Goal: Information Seeking & Learning: Learn about a topic

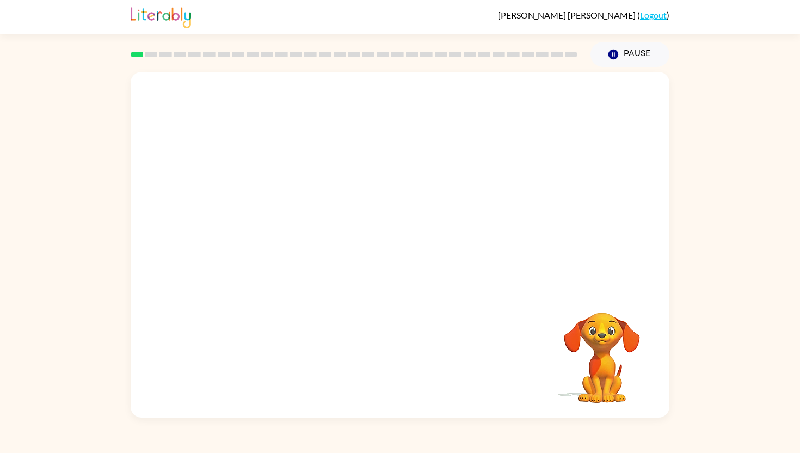
click at [546, 376] on div "Your browser must support playing .mp4 files to use Literably. Please try using…" at bounding box center [400, 245] width 539 height 346
click at [493, 371] on div "Your browser must support playing .mp4 files to use Literably. Please try using…" at bounding box center [400, 245] width 539 height 346
click at [420, 379] on div "Your browser must support playing .mp4 files to use Literably. Please try using…" at bounding box center [400, 245] width 539 height 346
click at [252, 231] on video "Your browser must support playing .mp4 files to use Literably. Please try using…" at bounding box center [400, 181] width 539 height 218
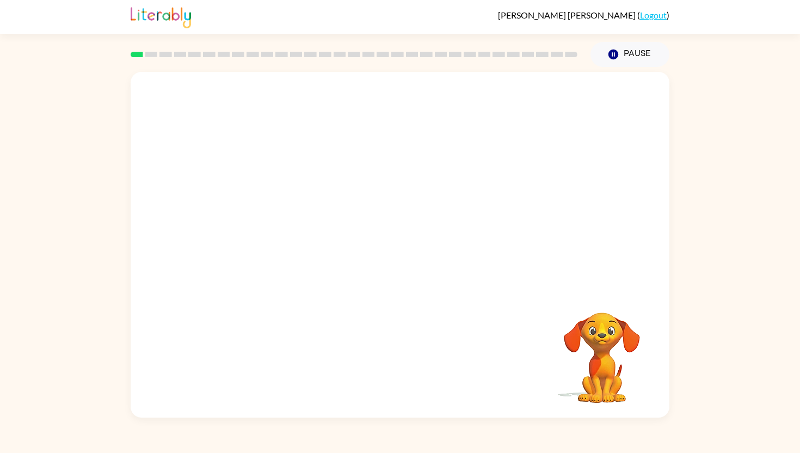
drag, startPoint x: 254, startPoint y: 232, endPoint x: 373, endPoint y: 101, distance: 176.6
click at [377, 103] on video "Your browser must support playing .mp4 files to use Literably. Please try using…" at bounding box center [400, 181] width 539 height 218
click at [373, 101] on video "Your browser must support playing .mp4 files to use Literably. Please try using…" at bounding box center [400, 181] width 539 height 218
click at [397, 252] on div at bounding box center [400, 250] width 70 height 40
click at [397, 252] on icon "button" at bounding box center [400, 250] width 19 height 19
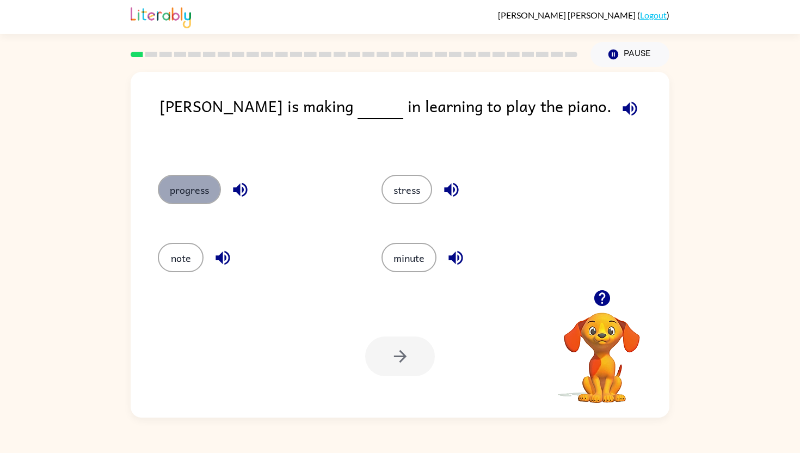
click at [207, 187] on button "progress" at bounding box center [189, 189] width 63 height 29
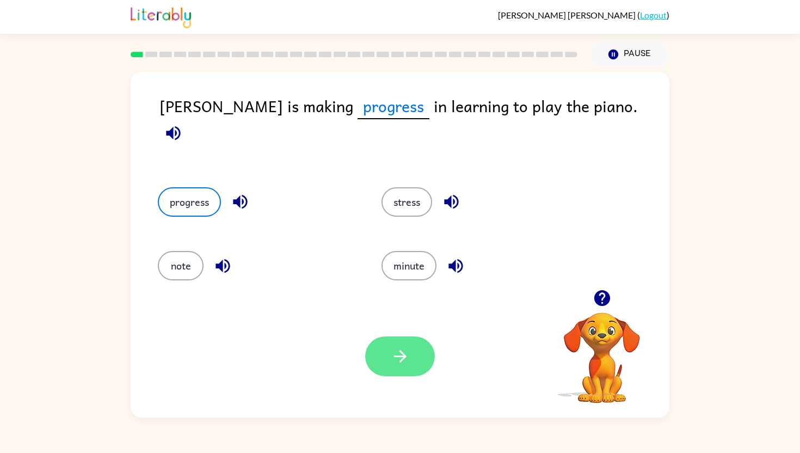
click at [394, 356] on icon "button" at bounding box center [400, 356] width 13 height 13
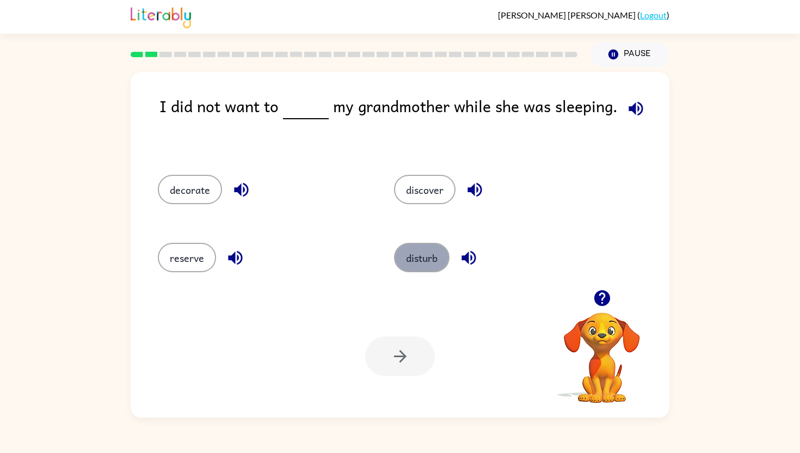
click at [415, 259] on button "disturb" at bounding box center [422, 257] width 56 height 29
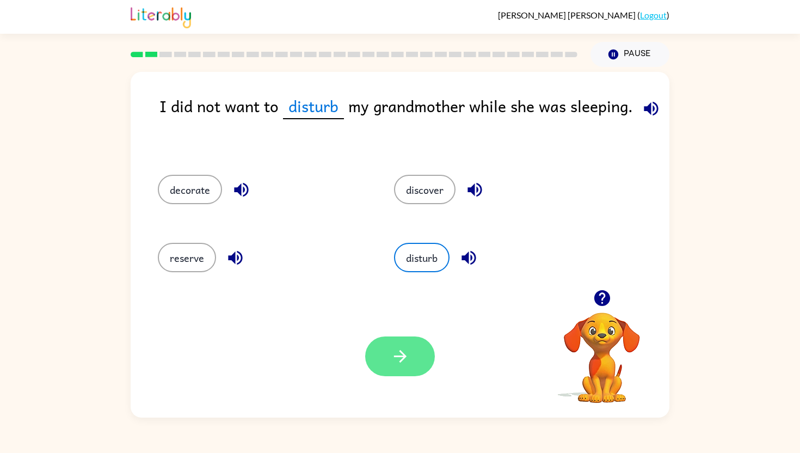
click at [384, 354] on button "button" at bounding box center [400, 357] width 70 height 40
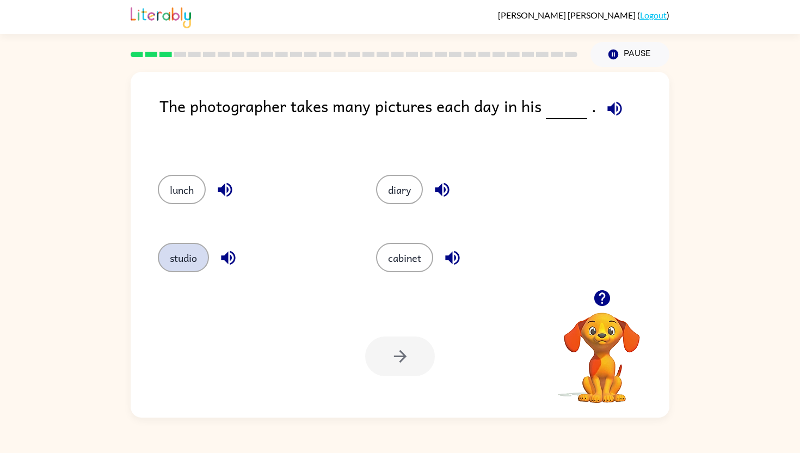
click at [194, 266] on button "studio" at bounding box center [183, 257] width 51 height 29
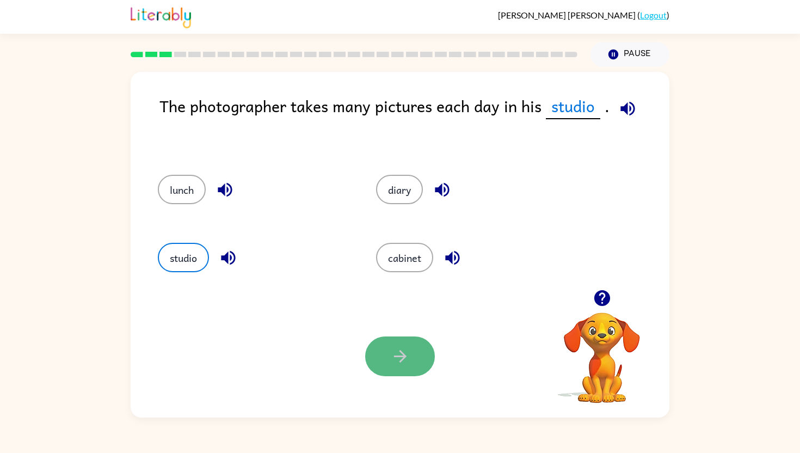
click at [401, 365] on icon "button" at bounding box center [400, 356] width 19 height 19
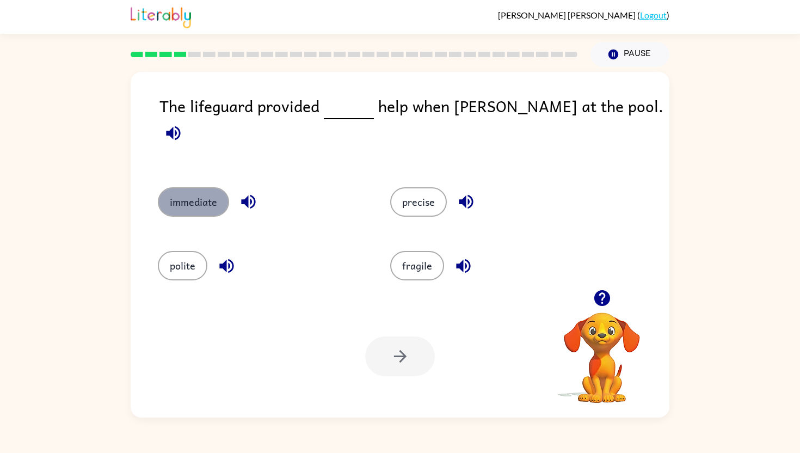
click at [191, 187] on button "immediate" at bounding box center [193, 201] width 71 height 29
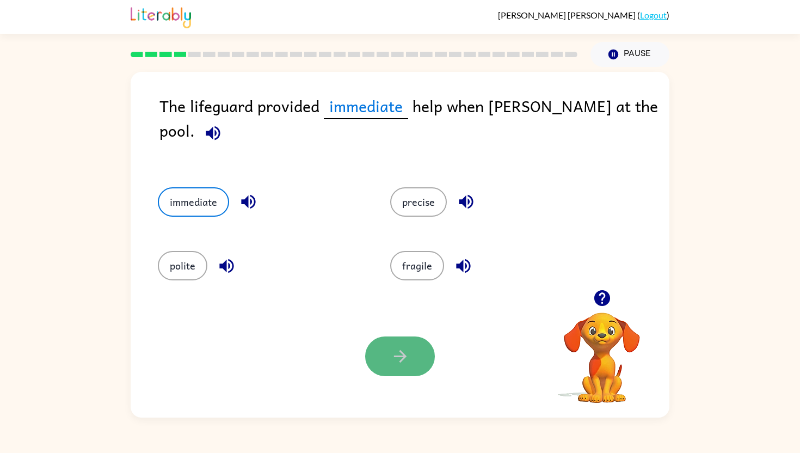
click at [391, 362] on icon "button" at bounding box center [400, 356] width 19 height 19
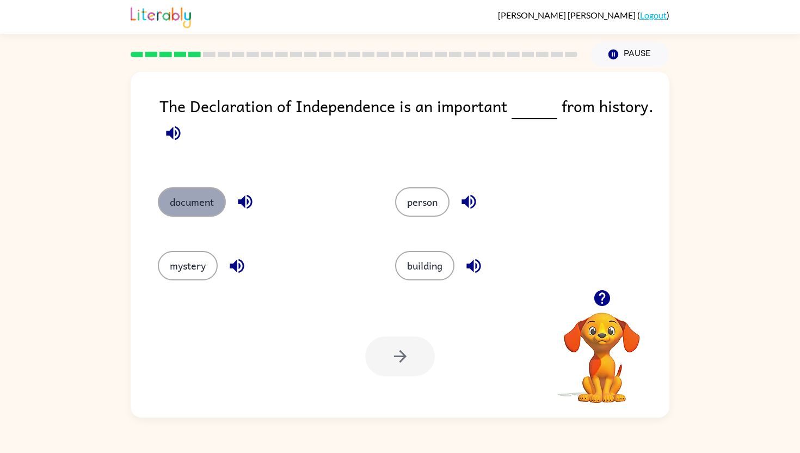
click at [185, 193] on button "document" at bounding box center [192, 201] width 68 height 29
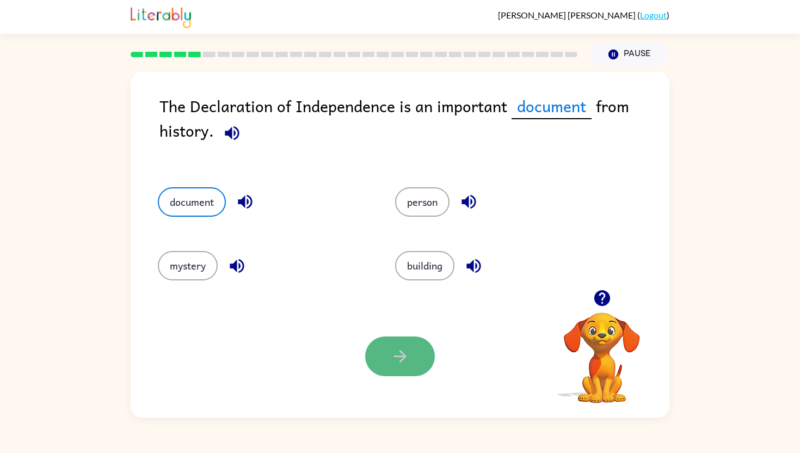
click at [377, 366] on button "button" at bounding box center [400, 357] width 70 height 40
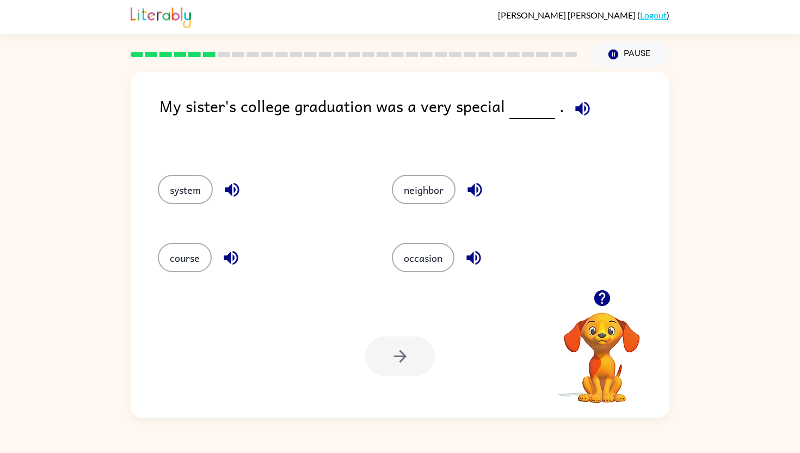
click at [582, 101] on icon "button" at bounding box center [582, 108] width 19 height 19
click at [480, 272] on div "occasion" at bounding box center [496, 257] width 209 height 29
click at [476, 260] on icon "button" at bounding box center [473, 257] width 19 height 19
click at [433, 263] on button "occasion" at bounding box center [423, 257] width 63 height 29
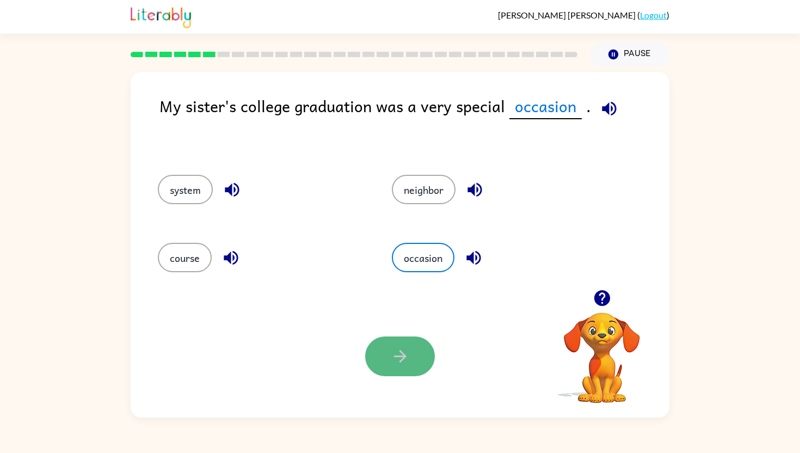
click at [404, 339] on button "button" at bounding box center [400, 357] width 70 height 40
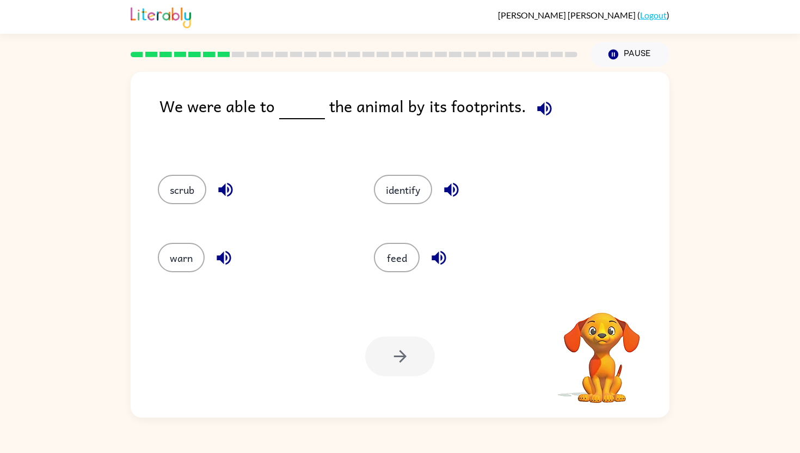
click at [535, 101] on icon "button" at bounding box center [544, 108] width 19 height 19
click at [408, 188] on button "identify" at bounding box center [403, 189] width 58 height 29
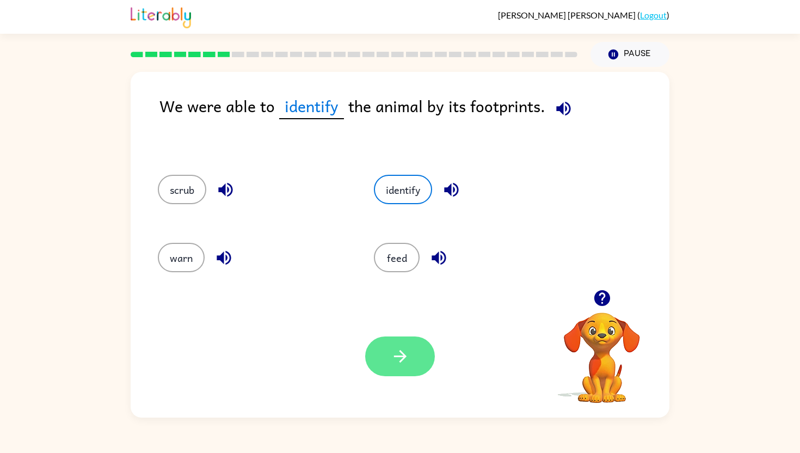
click at [414, 365] on button "button" at bounding box center [400, 357] width 70 height 40
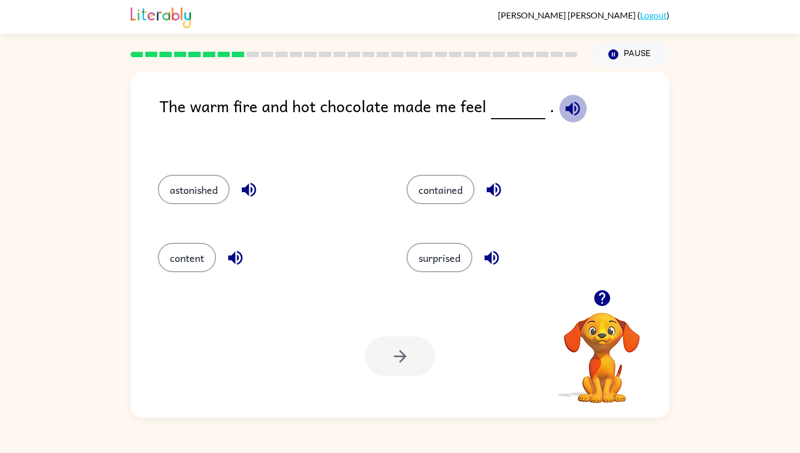
click at [566, 111] on icon "button" at bounding box center [573, 108] width 14 height 14
click at [501, 185] on icon "button" at bounding box center [494, 189] width 19 height 19
click at [494, 259] on icon "button" at bounding box center [491, 257] width 19 height 19
click at [233, 260] on icon "button" at bounding box center [235, 258] width 14 height 14
click at [250, 192] on icon "button" at bounding box center [249, 189] width 19 height 19
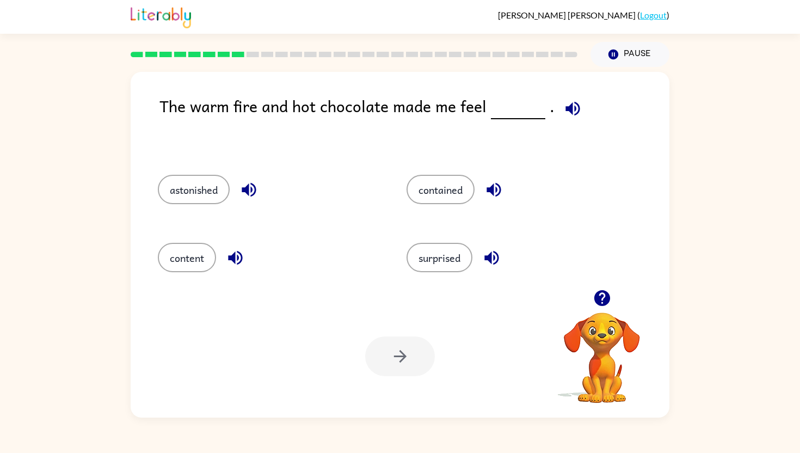
click at [496, 190] on icon "button" at bounding box center [494, 189] width 19 height 19
click at [493, 254] on icon "button" at bounding box center [492, 258] width 14 height 14
click at [239, 256] on icon "button" at bounding box center [235, 257] width 19 height 19
click at [253, 188] on icon "button" at bounding box center [249, 190] width 14 height 14
click at [191, 250] on button "content" at bounding box center [187, 257] width 58 height 29
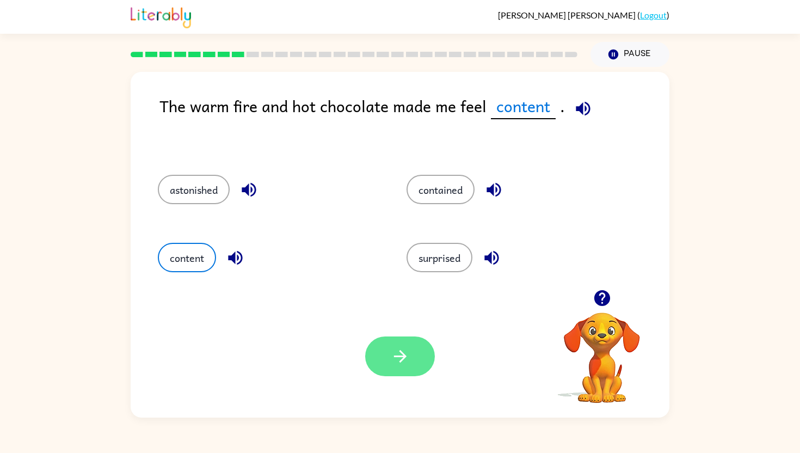
click at [406, 354] on icon "button" at bounding box center [400, 356] width 19 height 19
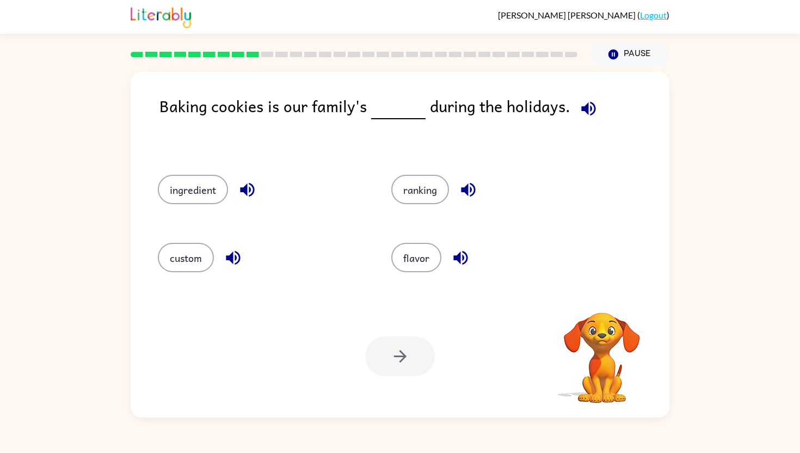
click at [585, 105] on icon "button" at bounding box center [588, 108] width 19 height 19
click at [471, 189] on icon "button" at bounding box center [468, 190] width 14 height 14
click at [247, 186] on icon "button" at bounding box center [247, 190] width 14 height 14
click at [228, 255] on icon "button" at bounding box center [233, 258] width 14 height 14
click at [461, 258] on icon "button" at bounding box center [461, 258] width 14 height 14
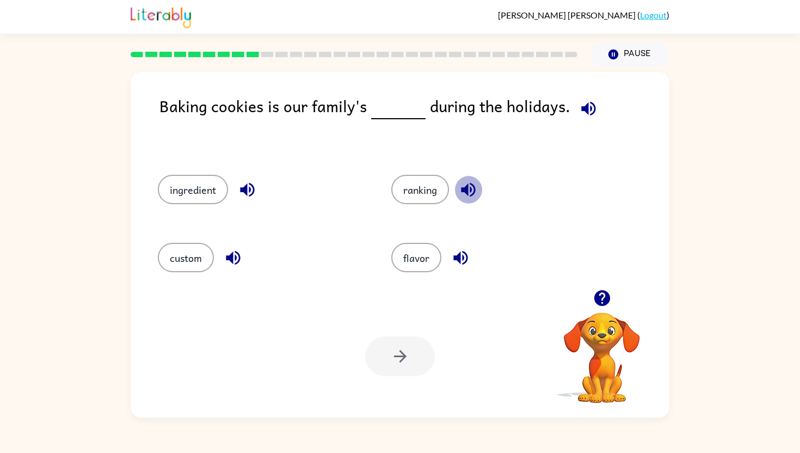
click at [468, 182] on icon "button" at bounding box center [468, 189] width 19 height 19
click at [191, 199] on button "ingredient" at bounding box center [193, 189] width 70 height 29
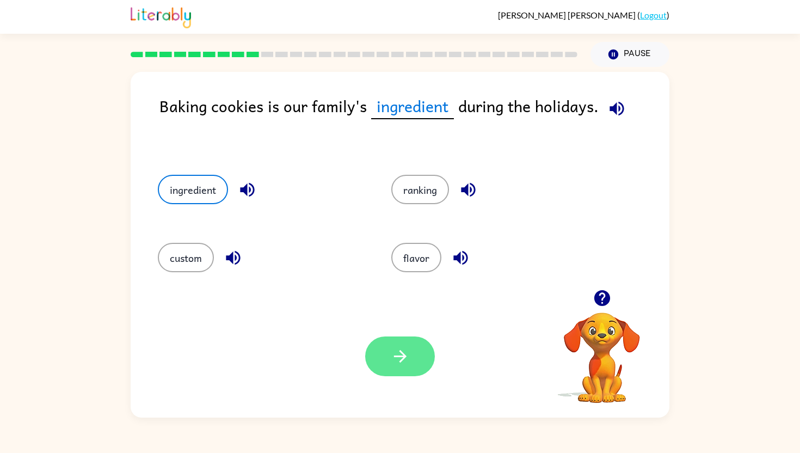
click at [394, 355] on icon "button" at bounding box center [400, 356] width 19 height 19
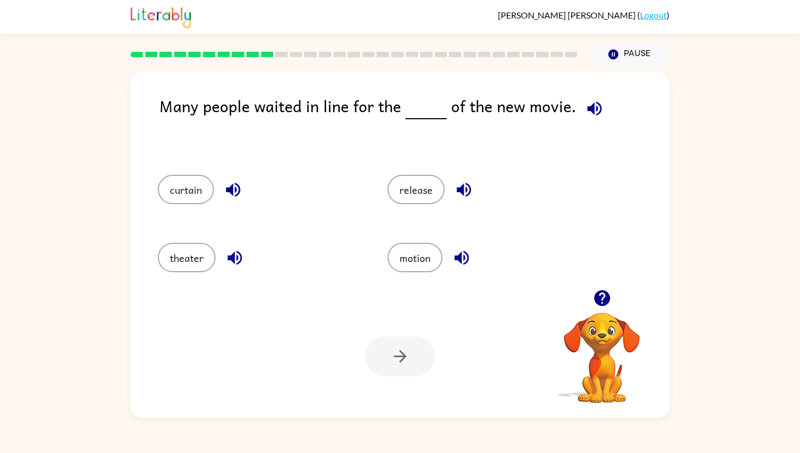
click at [588, 107] on icon "button" at bounding box center [595, 108] width 14 height 14
click at [417, 189] on button "release" at bounding box center [416, 189] width 57 height 29
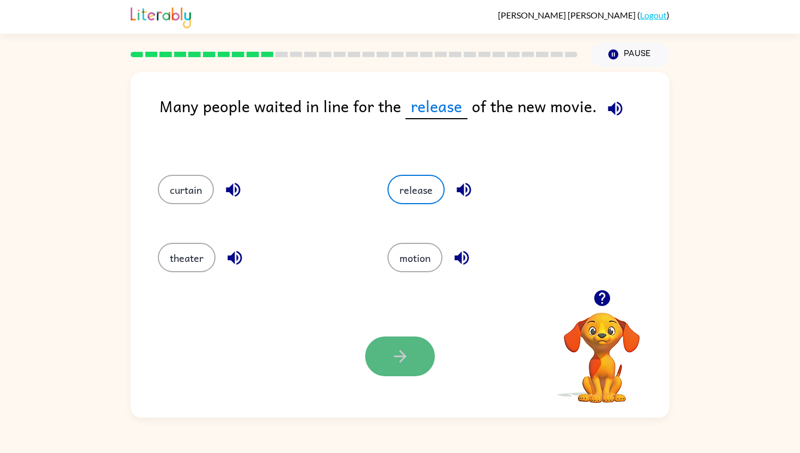
click at [400, 357] on icon "button" at bounding box center [400, 356] width 19 height 19
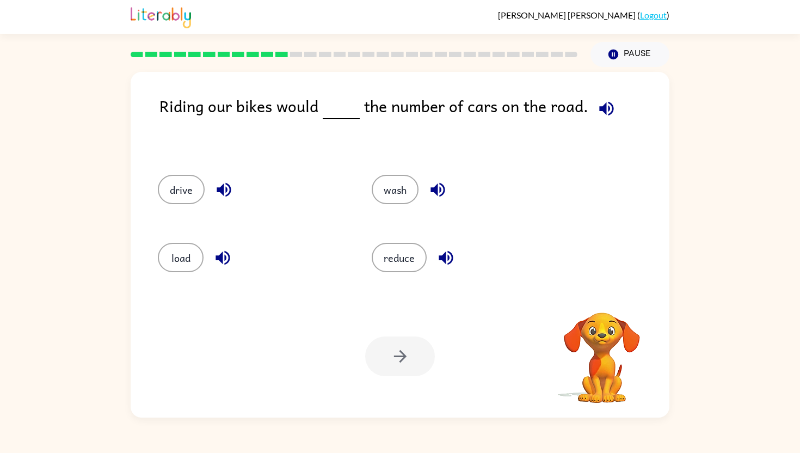
click at [616, 98] on div "Riding our bikes would the number of cars on the road." at bounding box center [415, 123] width 510 height 59
click at [602, 103] on icon "button" at bounding box center [606, 108] width 19 height 19
click at [216, 185] on icon "button" at bounding box center [224, 189] width 19 height 19
click at [436, 191] on icon "button" at bounding box center [438, 190] width 14 height 14
click at [450, 257] on icon "button" at bounding box center [446, 257] width 19 height 19
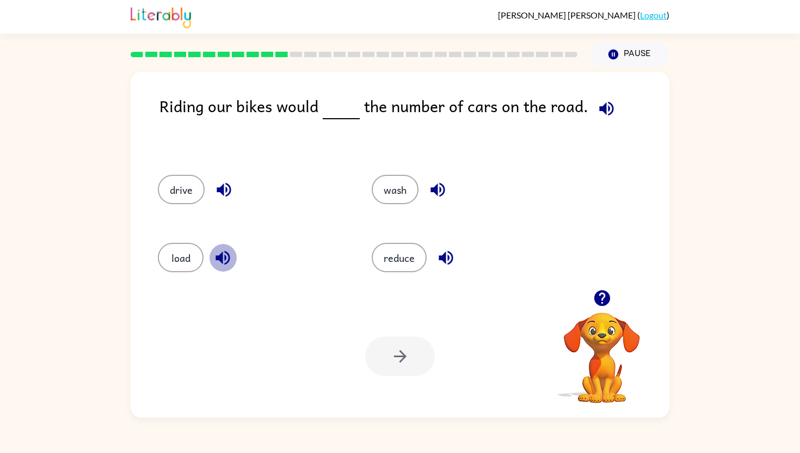
click at [219, 255] on icon "button" at bounding box center [223, 258] width 14 height 14
click at [228, 192] on icon "button" at bounding box center [224, 189] width 19 height 19
click at [437, 186] on icon "button" at bounding box center [438, 190] width 14 height 14
click at [404, 252] on button "reduce" at bounding box center [399, 257] width 55 height 29
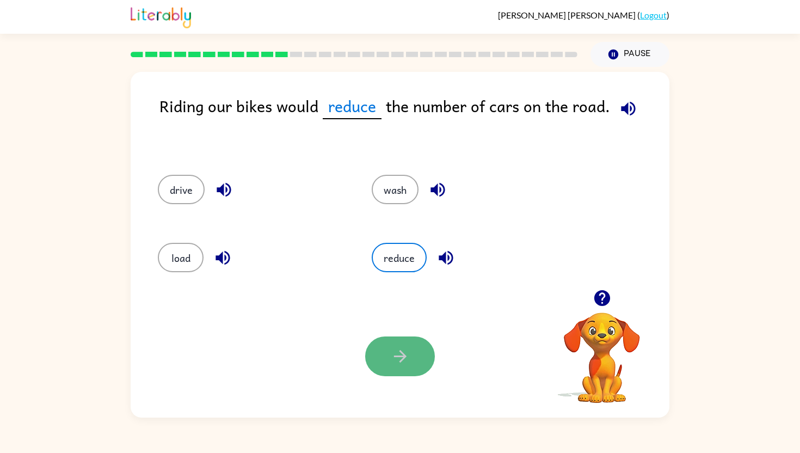
click at [391, 357] on icon "button" at bounding box center [400, 356] width 19 height 19
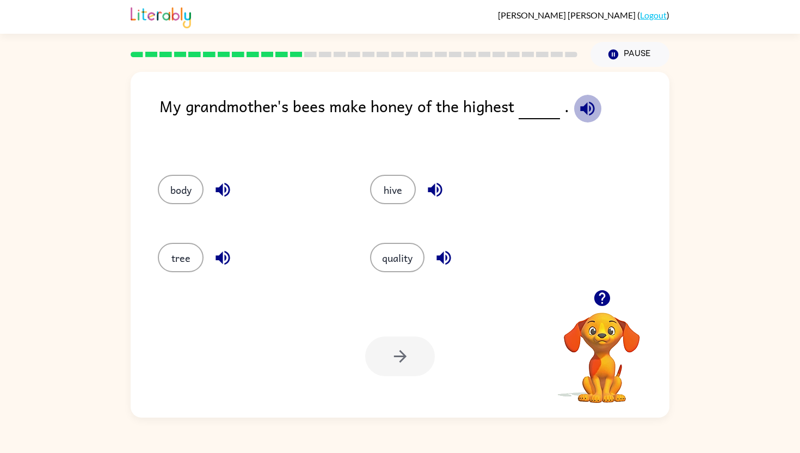
click at [587, 105] on icon "button" at bounding box center [587, 108] width 19 height 19
click at [379, 261] on button "quality" at bounding box center [397, 257] width 54 height 29
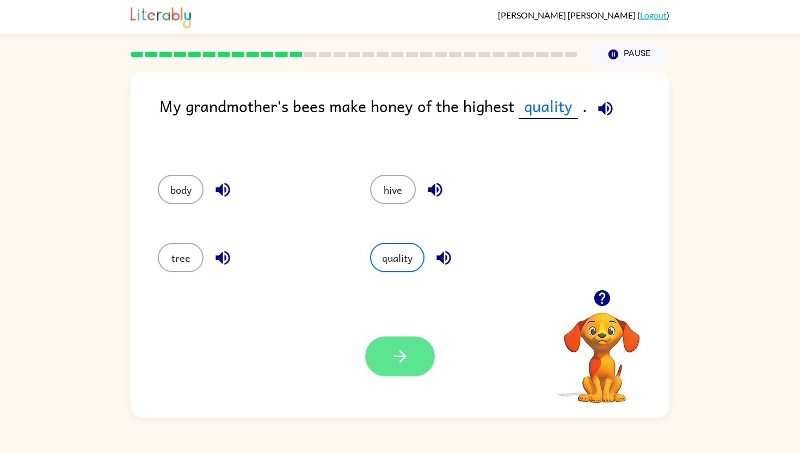
click at [411, 359] on button "button" at bounding box center [400, 357] width 70 height 40
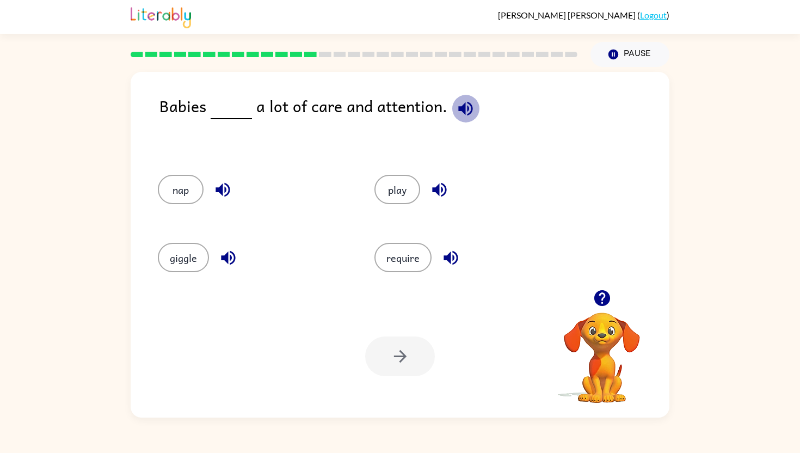
click at [460, 109] on icon "button" at bounding box center [466, 108] width 14 height 14
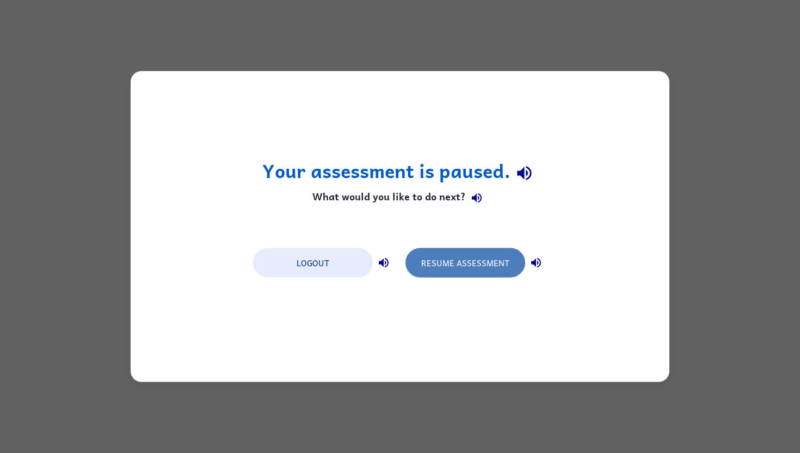
click at [424, 264] on button "Resume Assessment" at bounding box center [466, 262] width 120 height 29
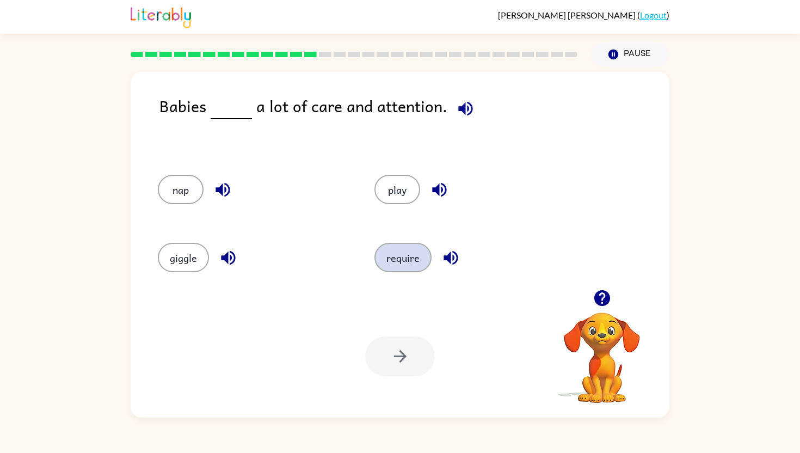
click at [400, 253] on button "require" at bounding box center [403, 257] width 57 height 29
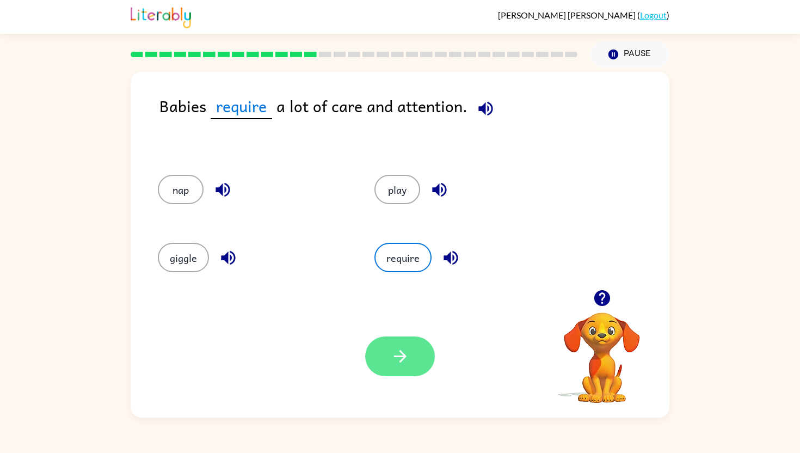
click at [411, 356] on button "button" at bounding box center [400, 357] width 70 height 40
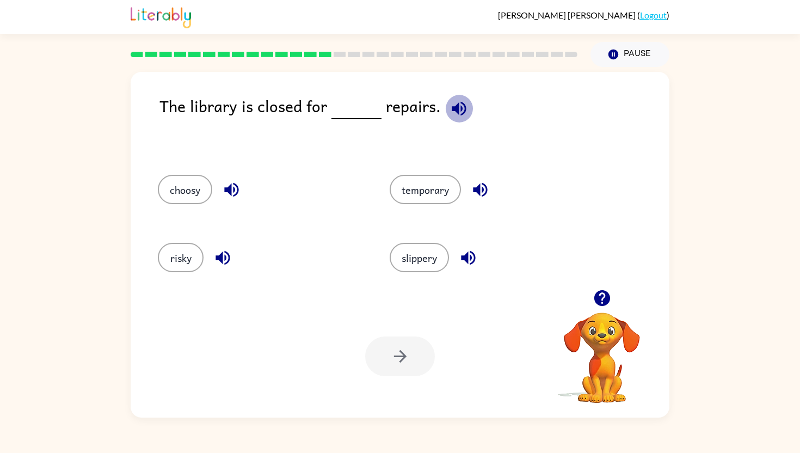
click at [458, 116] on icon "button" at bounding box center [459, 108] width 19 height 19
click at [412, 189] on button "temporary" at bounding box center [425, 189] width 71 height 29
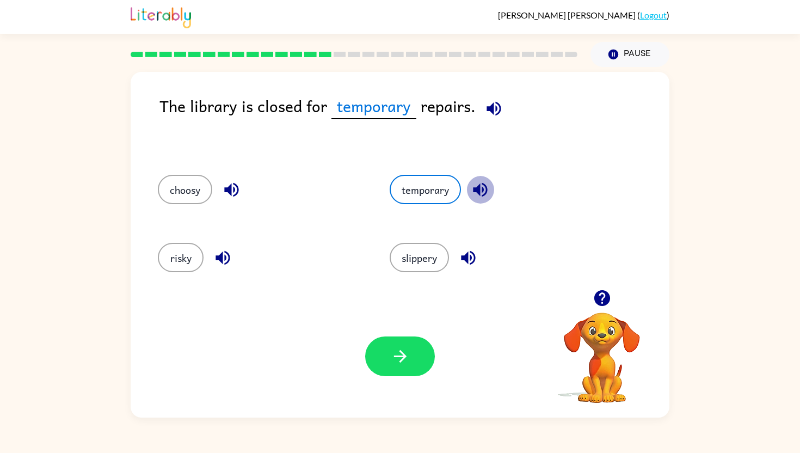
click at [471, 190] on button "button" at bounding box center [481, 190] width 28 height 28
click at [395, 365] on icon "button" at bounding box center [400, 356] width 19 height 19
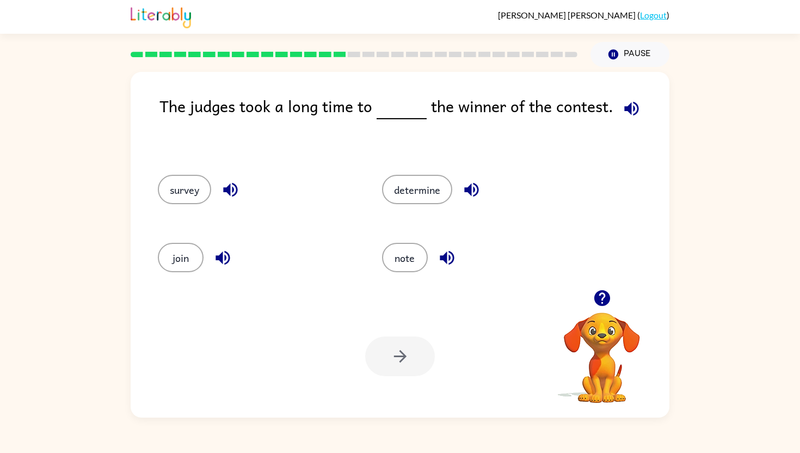
click at [626, 112] on icon "button" at bounding box center [632, 108] width 14 height 14
click at [470, 182] on icon "button" at bounding box center [471, 189] width 19 height 19
click at [447, 255] on icon "button" at bounding box center [447, 258] width 14 height 14
click at [240, 185] on icon "button" at bounding box center [230, 189] width 19 height 19
click at [222, 261] on icon "button" at bounding box center [223, 258] width 14 height 14
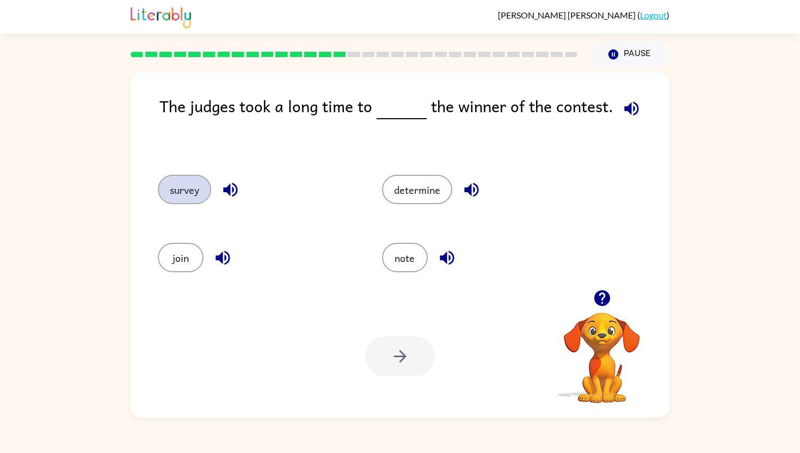
click at [195, 198] on button "survey" at bounding box center [184, 189] width 53 height 29
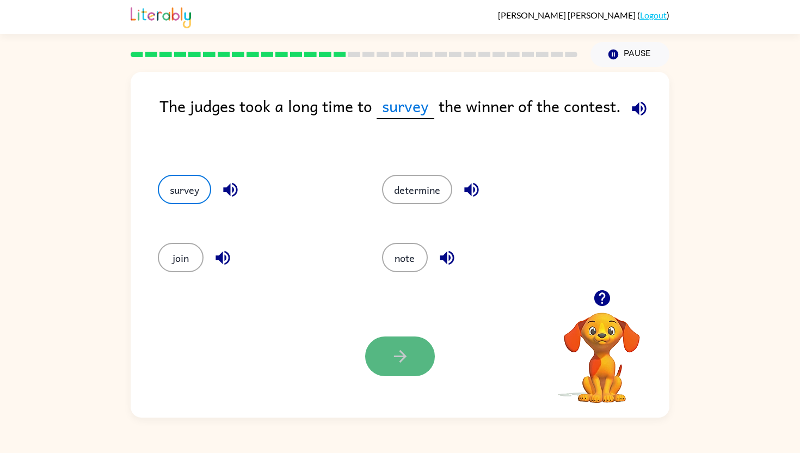
click at [396, 375] on button "button" at bounding box center [400, 357] width 70 height 40
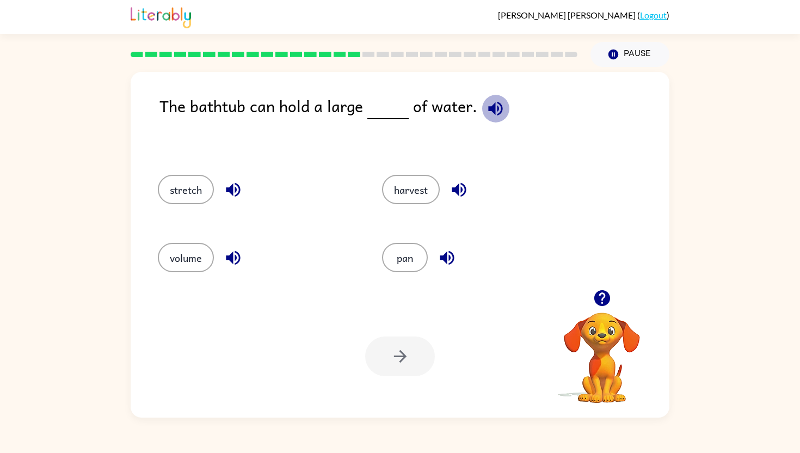
click at [486, 113] on icon "button" at bounding box center [495, 108] width 19 height 19
click at [181, 197] on button "stretch" at bounding box center [186, 189] width 56 height 29
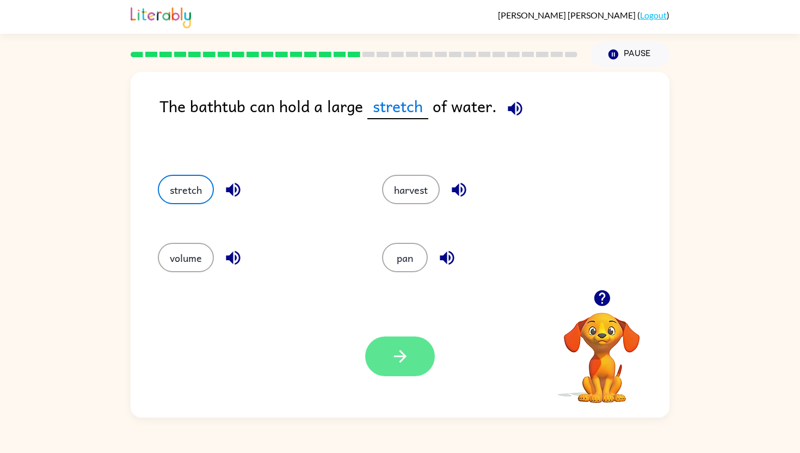
click at [384, 360] on button "button" at bounding box center [400, 357] width 70 height 40
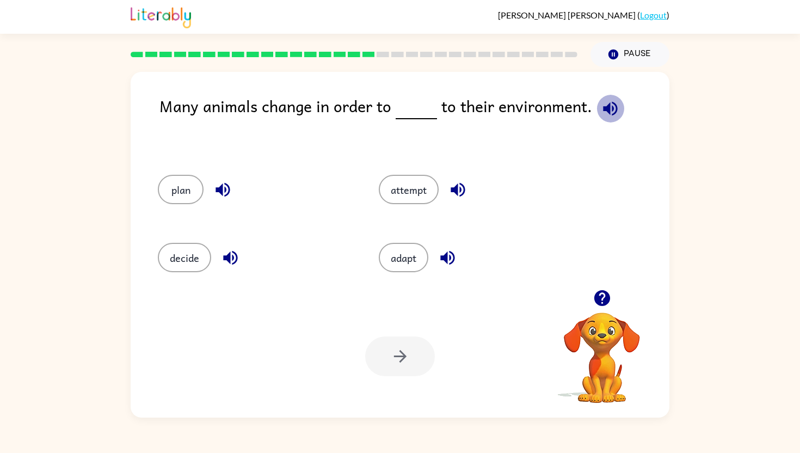
click at [606, 107] on icon "button" at bounding box center [610, 108] width 19 height 19
click at [408, 256] on button "adapt" at bounding box center [404, 257] width 50 height 29
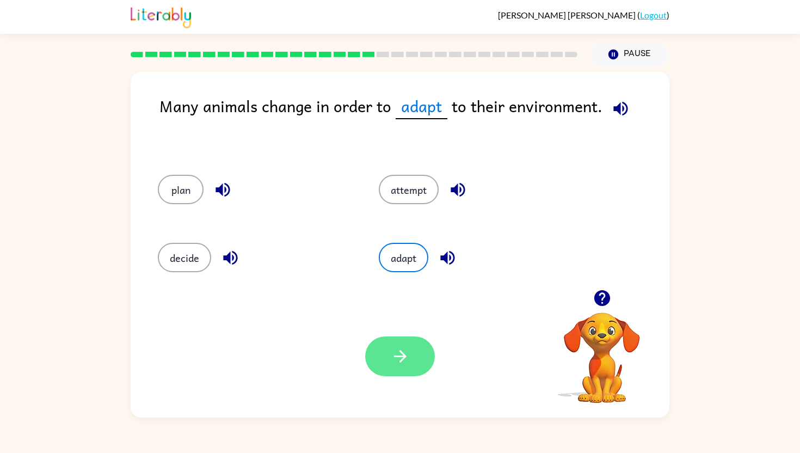
click at [400, 361] on icon "button" at bounding box center [400, 356] width 13 height 13
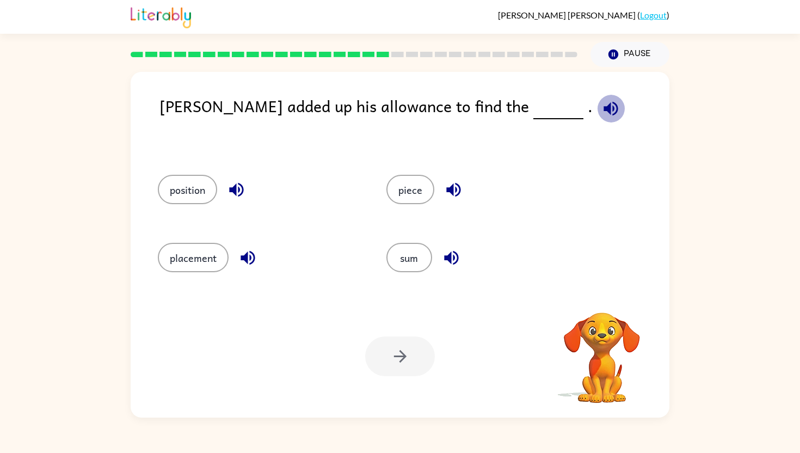
click at [604, 109] on icon "button" at bounding box center [611, 108] width 14 height 14
click at [241, 260] on icon "button" at bounding box center [248, 257] width 19 height 19
click at [408, 267] on button "sum" at bounding box center [410, 257] width 46 height 29
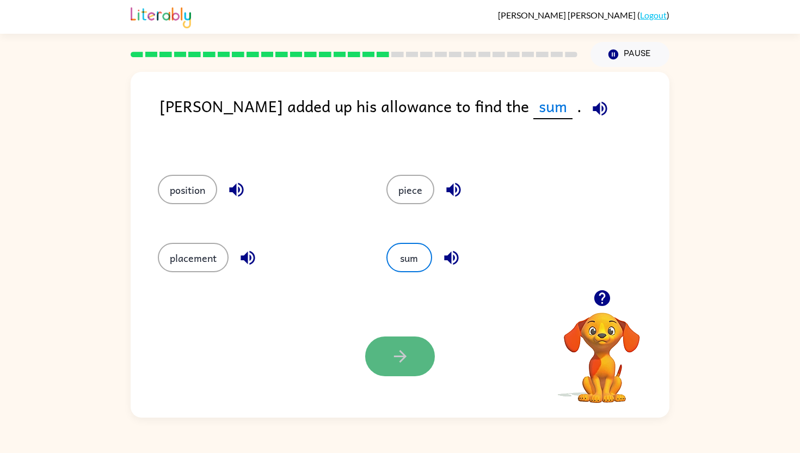
click at [391, 352] on icon "button" at bounding box center [400, 356] width 19 height 19
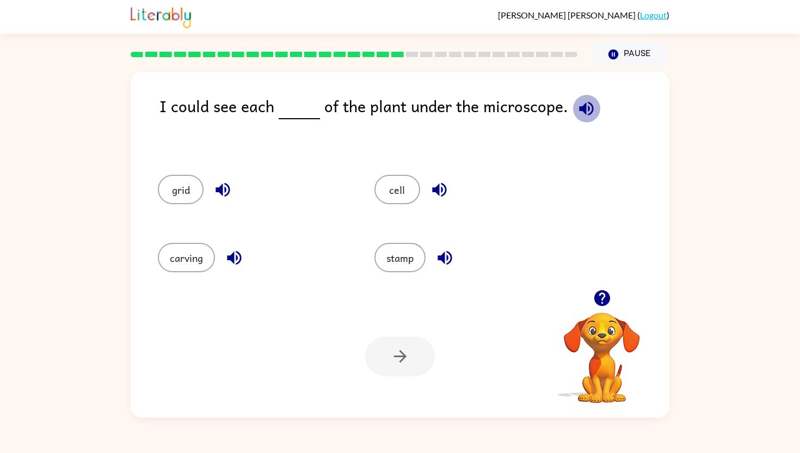
click at [589, 101] on icon "button" at bounding box center [586, 108] width 19 height 19
click at [401, 187] on button "cell" at bounding box center [398, 189] width 46 height 29
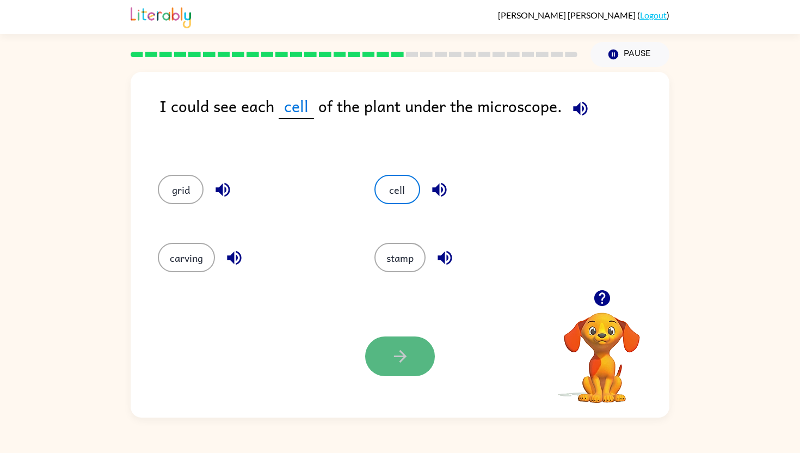
click at [387, 351] on button "button" at bounding box center [400, 357] width 70 height 40
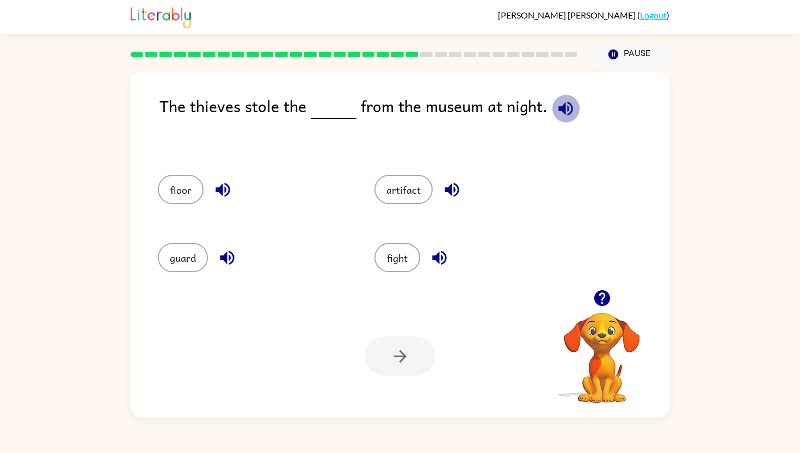
click at [570, 109] on icon "button" at bounding box center [566, 108] width 19 height 19
click at [423, 189] on button "artifact" at bounding box center [404, 189] width 58 height 29
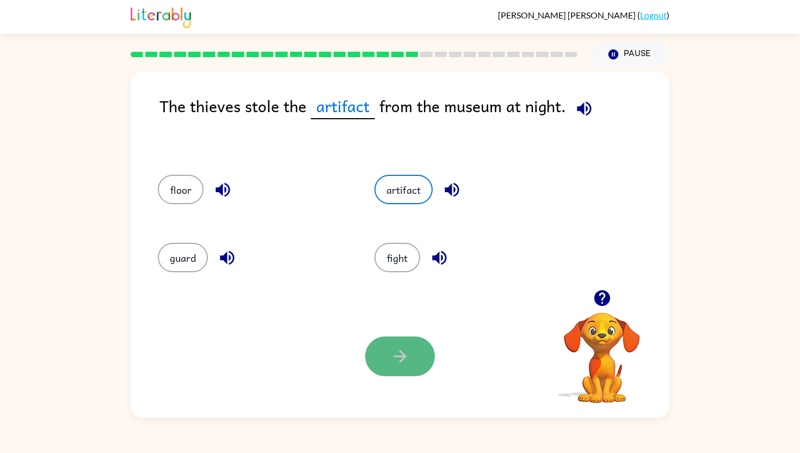
click at [375, 359] on button "button" at bounding box center [400, 357] width 70 height 40
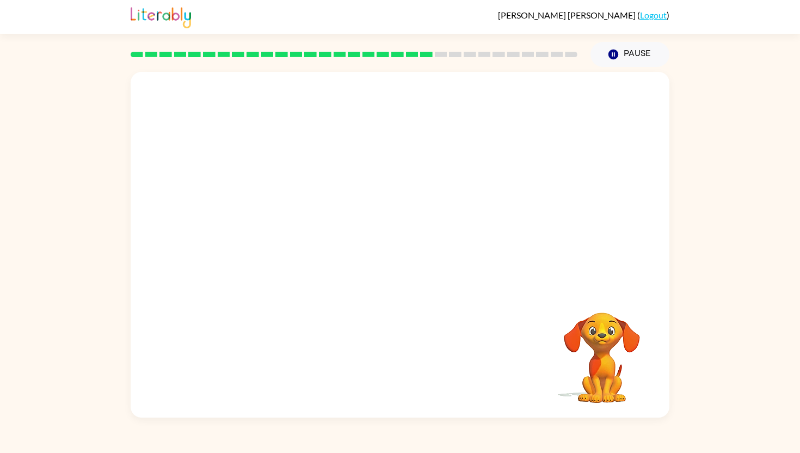
click at [280, 258] on video "Your browser must support playing .mp4 files to use Literably. Please try using…" at bounding box center [400, 181] width 539 height 218
click at [280, 256] on video "Your browser must support playing .mp4 files to use Literably. Please try using…" at bounding box center [400, 181] width 539 height 218
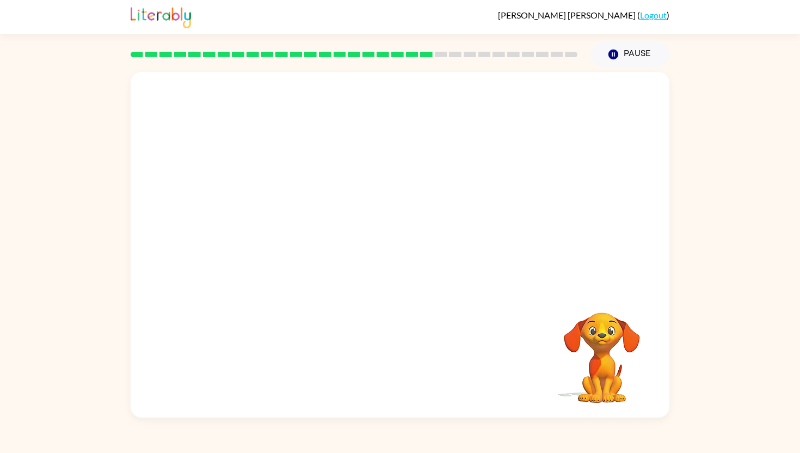
click at [280, 256] on video "Your browser must support playing .mp4 files to use Literably. Please try using…" at bounding box center [400, 181] width 539 height 218
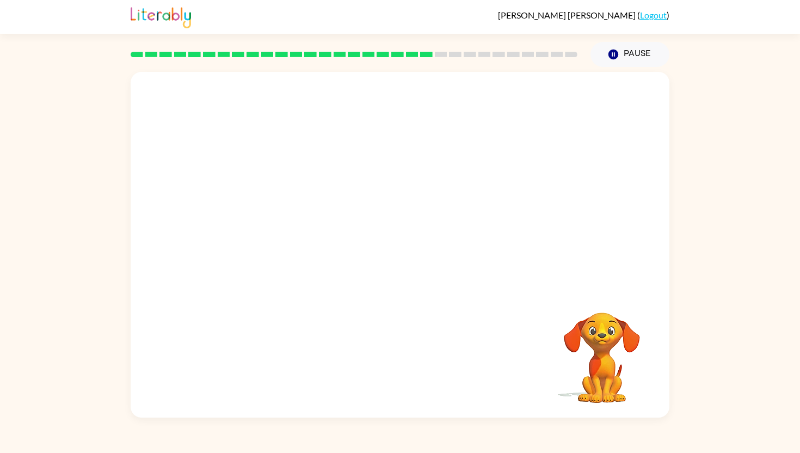
click at [280, 256] on video "Your browser must support playing .mp4 files to use Literably. Please try using…" at bounding box center [400, 181] width 539 height 218
click at [281, 256] on video "Your browser must support playing .mp4 files to use Literably. Please try using…" at bounding box center [400, 181] width 539 height 218
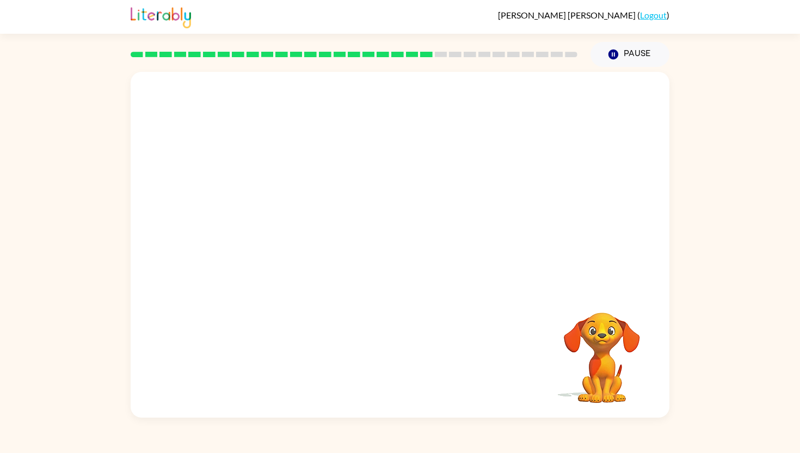
click at [281, 256] on video "Your browser must support playing .mp4 files to use Literably. Please try using…" at bounding box center [400, 181] width 539 height 218
click at [280, 261] on video "Your browser must support playing .mp4 files to use Literably. Please try using…" at bounding box center [400, 181] width 539 height 218
click at [292, 255] on video "Your browser must support playing .mp4 files to use Literably. Please try using…" at bounding box center [400, 181] width 539 height 218
click at [372, 250] on div at bounding box center [400, 250] width 70 height 40
click at [401, 245] on icon "button" at bounding box center [400, 250] width 13 height 13
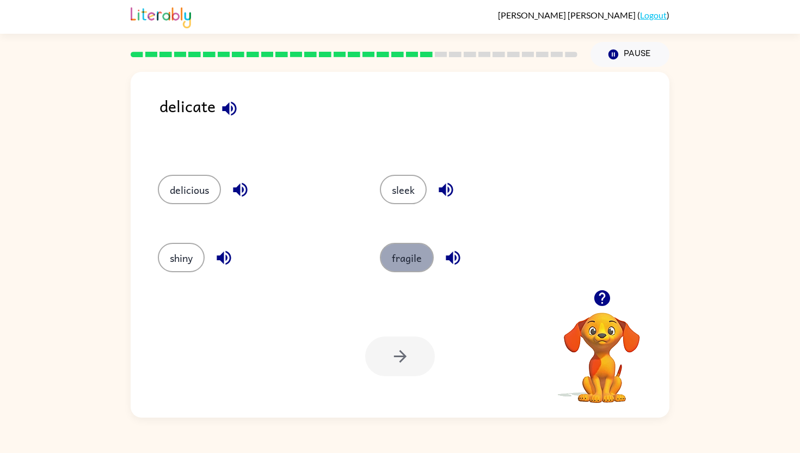
click at [399, 264] on button "fragile" at bounding box center [407, 257] width 54 height 29
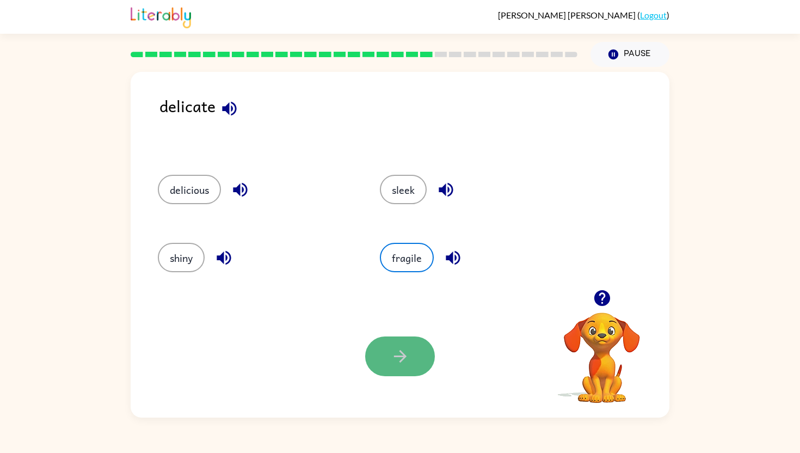
click at [401, 346] on button "button" at bounding box center [400, 357] width 70 height 40
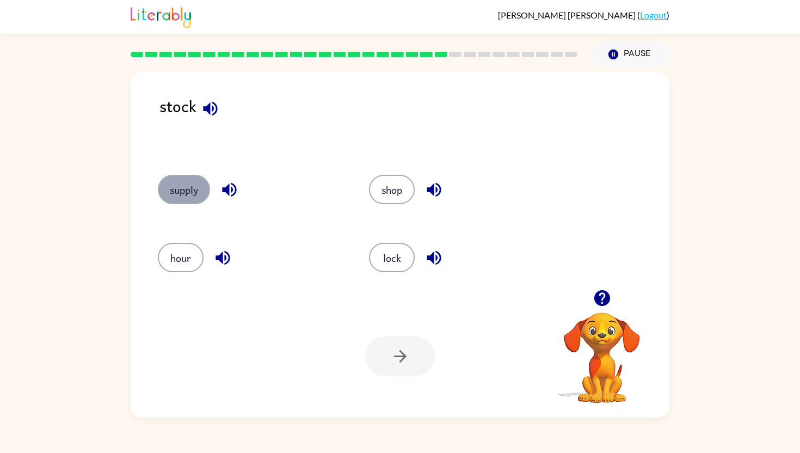
click at [188, 188] on button "supply" at bounding box center [184, 189] width 52 height 29
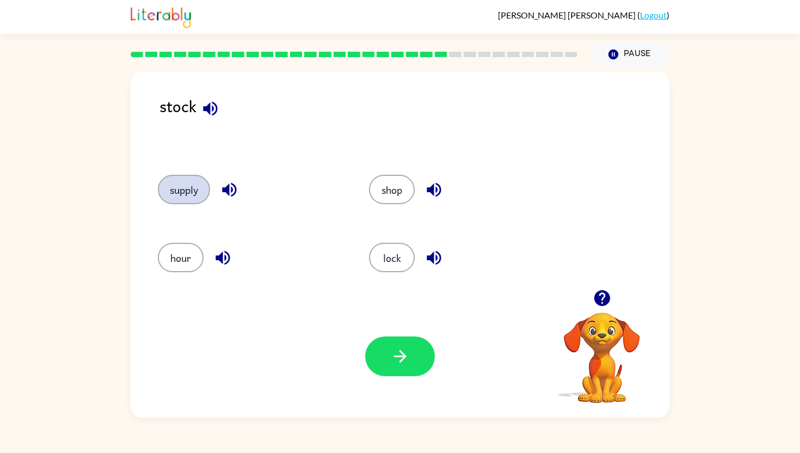
click at [158, 175] on button "supply" at bounding box center [184, 189] width 52 height 29
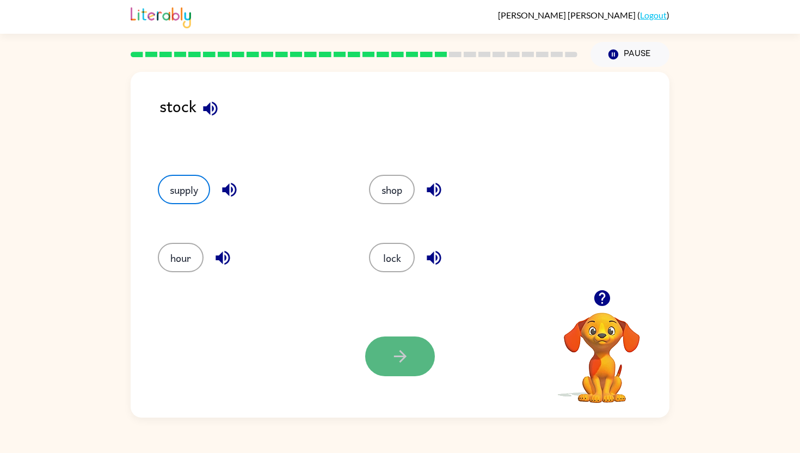
click at [411, 354] on button "button" at bounding box center [400, 357] width 70 height 40
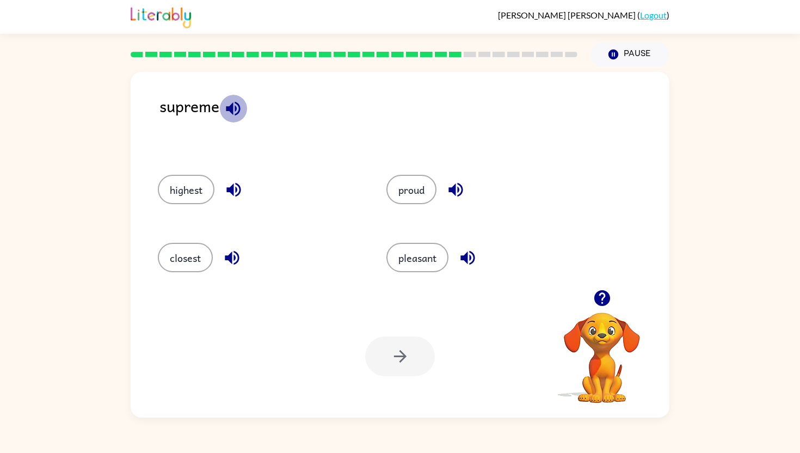
click at [241, 103] on icon "button" at bounding box center [233, 108] width 19 height 19
click at [464, 256] on icon "button" at bounding box center [468, 258] width 14 height 14
click at [404, 253] on button "pleasant" at bounding box center [418, 257] width 62 height 29
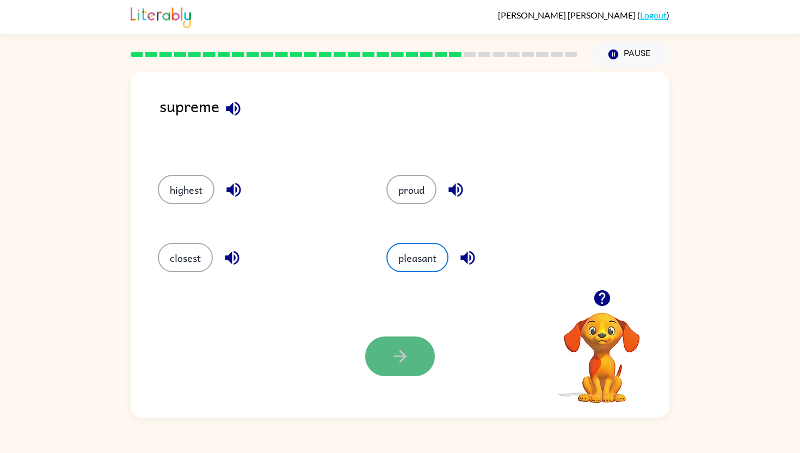
click at [392, 370] on button "button" at bounding box center [400, 357] width 70 height 40
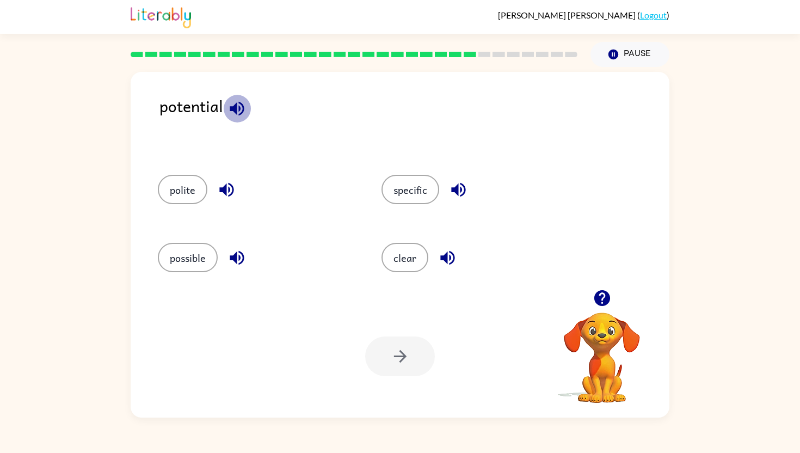
click at [231, 103] on icon "button" at bounding box center [237, 108] width 19 height 19
click at [411, 191] on button "specific" at bounding box center [411, 189] width 58 height 29
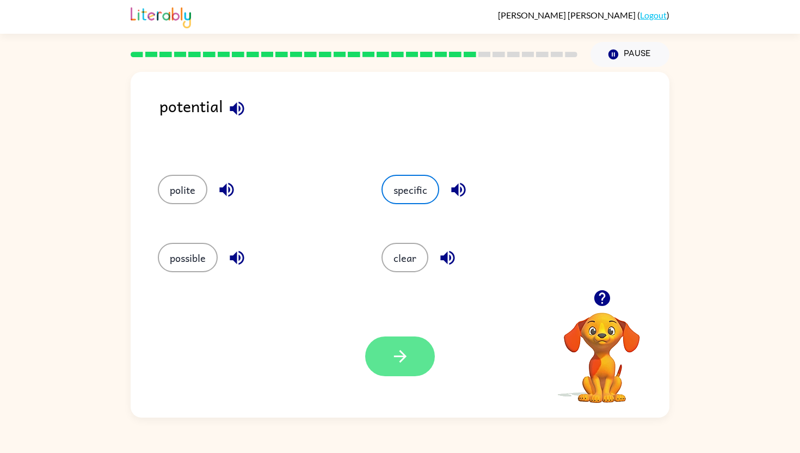
click at [413, 374] on button "button" at bounding box center [400, 357] width 70 height 40
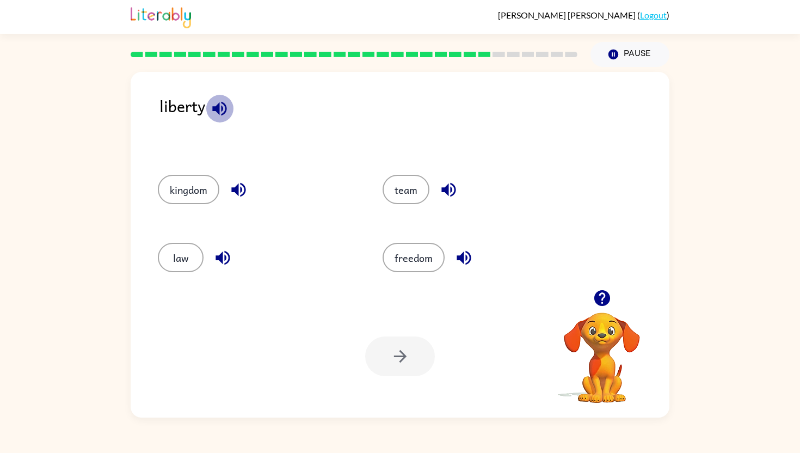
click at [225, 102] on icon "button" at bounding box center [219, 108] width 19 height 19
click at [424, 260] on button "freedom" at bounding box center [414, 257] width 62 height 29
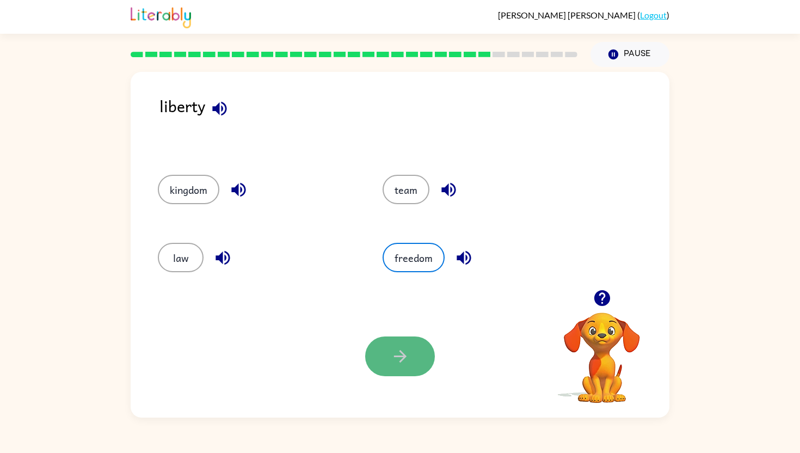
click at [409, 366] on button "button" at bounding box center [400, 357] width 70 height 40
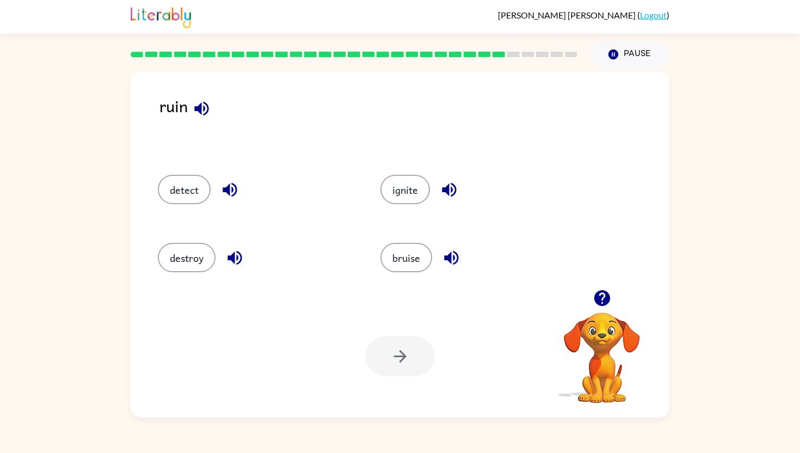
click at [210, 105] on icon "button" at bounding box center [201, 108] width 19 height 19
click at [204, 263] on button "destroy" at bounding box center [187, 257] width 58 height 29
click at [405, 334] on div "Your browser must support playing .mp4 files to use Literably. Please try using…" at bounding box center [400, 356] width 539 height 123
click at [399, 371] on button "button" at bounding box center [400, 357] width 70 height 40
click at [209, 115] on icon "button" at bounding box center [209, 108] width 19 height 19
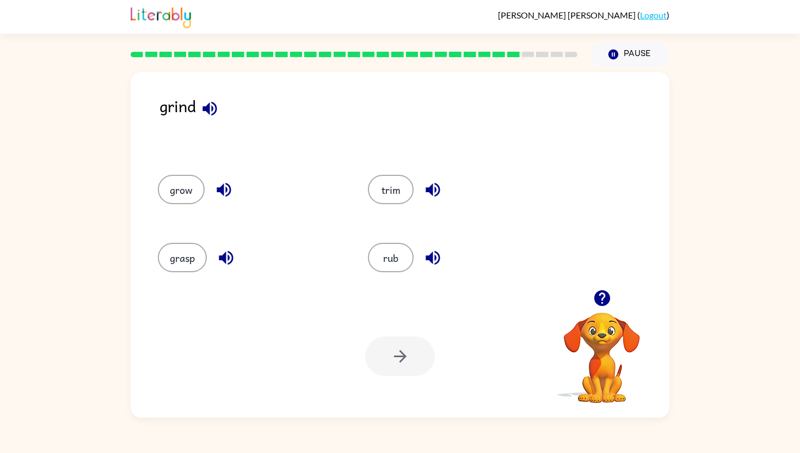
click at [221, 185] on icon "button" at bounding box center [224, 189] width 19 height 19
click at [226, 259] on icon "button" at bounding box center [226, 258] width 14 height 14
click at [433, 259] on icon "button" at bounding box center [433, 257] width 19 height 19
click at [399, 252] on button "rub" at bounding box center [391, 257] width 46 height 29
click at [402, 345] on button "button" at bounding box center [400, 357] width 70 height 40
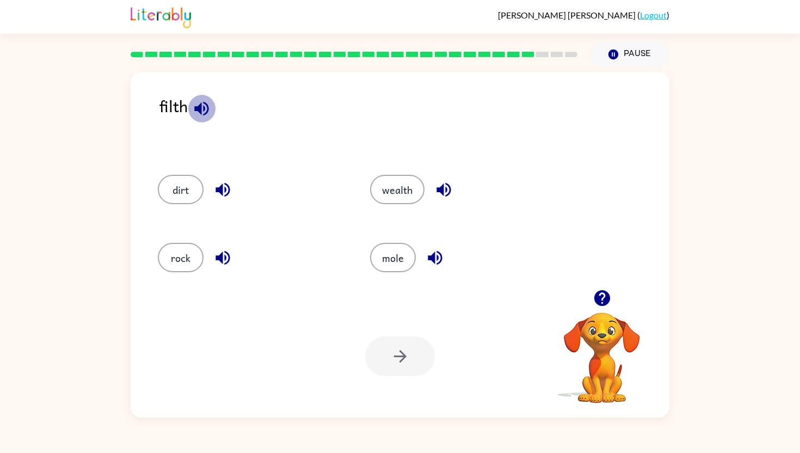
click at [197, 112] on icon "button" at bounding box center [201, 108] width 19 height 19
click at [183, 195] on button "dirt" at bounding box center [181, 189] width 46 height 29
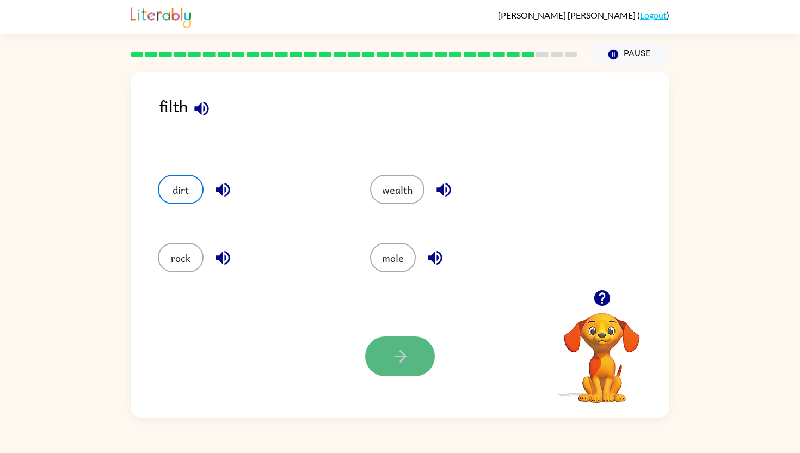
click at [401, 358] on icon "button" at bounding box center [400, 356] width 19 height 19
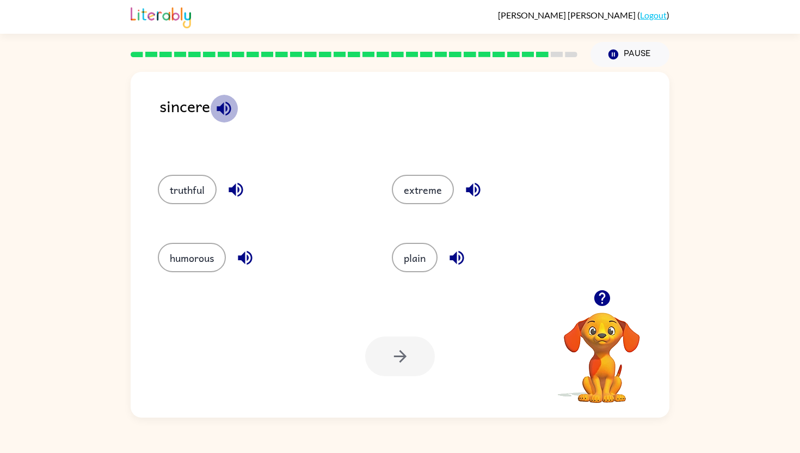
click at [219, 112] on icon "button" at bounding box center [224, 108] width 19 height 19
click at [200, 188] on button "truthful" at bounding box center [187, 189] width 59 height 29
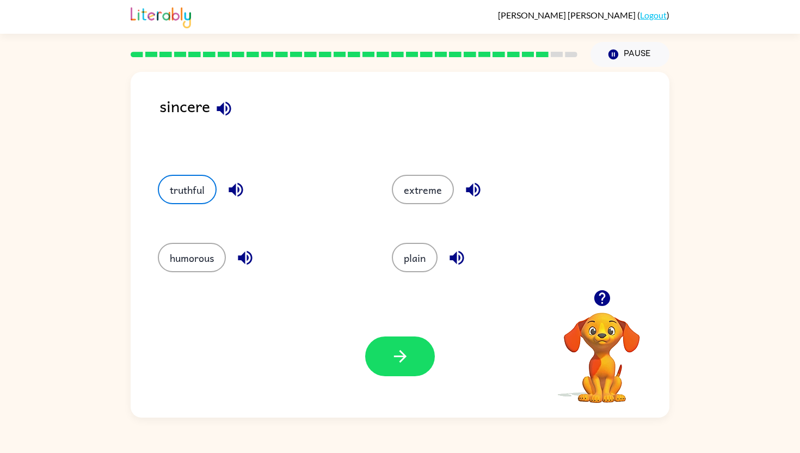
click at [372, 337] on div at bounding box center [400, 357] width 70 height 40
click at [391, 355] on icon "button" at bounding box center [400, 356] width 19 height 19
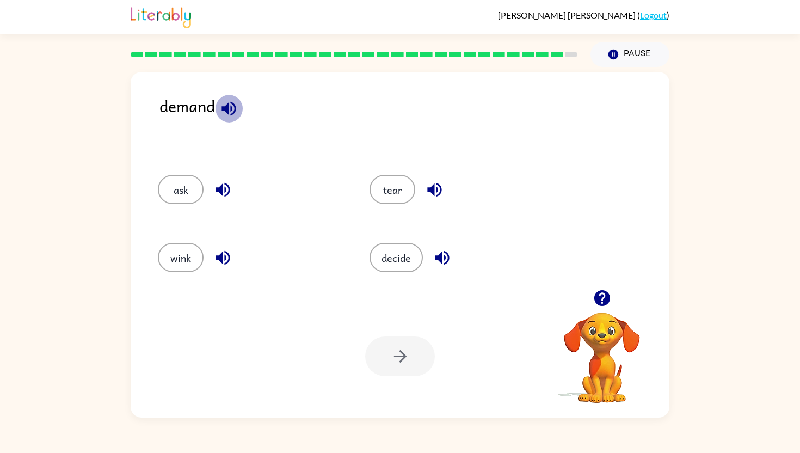
click at [225, 109] on icon "button" at bounding box center [229, 108] width 14 height 14
click at [189, 189] on button "ask" at bounding box center [181, 189] width 46 height 29
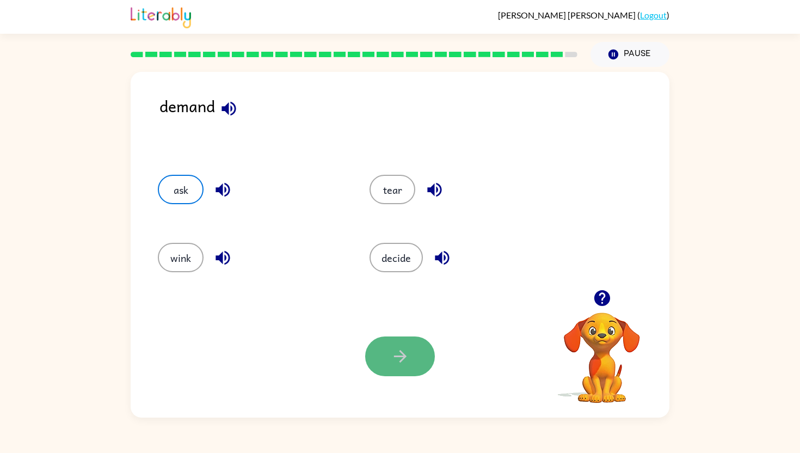
click at [414, 356] on button "button" at bounding box center [400, 357] width 70 height 40
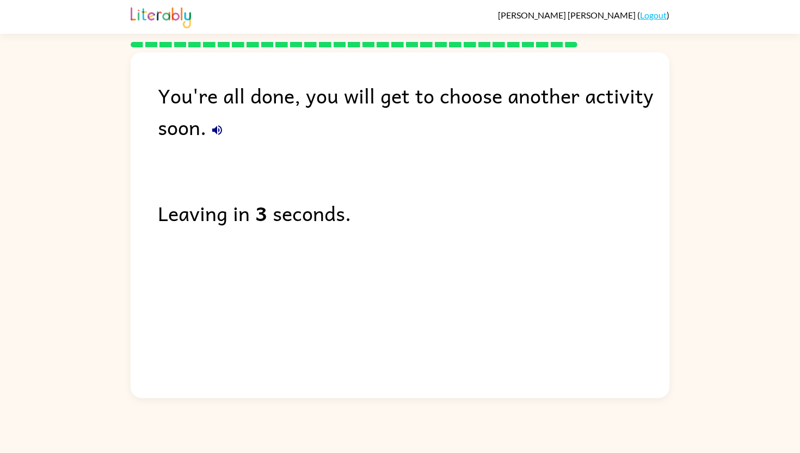
click at [215, 133] on icon "button" at bounding box center [217, 130] width 13 height 13
